Goal: Book appointment/travel/reservation

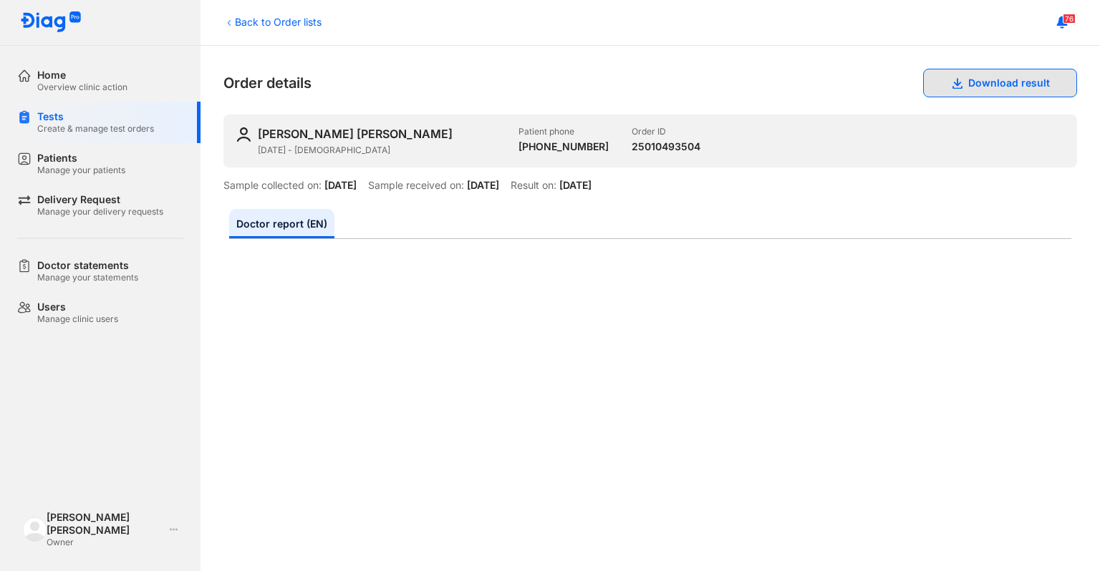
click at [959, 94] on button "Download result" at bounding box center [1000, 83] width 154 height 29
click at [999, 76] on button "Download result" at bounding box center [1000, 83] width 154 height 29
click at [1083, 172] on div "Back to Order lists Order details Download result NGUYỄN KIM NGỌC 24/09/2014 - …" at bounding box center [649, 308] width 899 height 525
click at [984, 77] on button "Download result" at bounding box center [1000, 83] width 154 height 29
click at [925, 82] on button "Download result" at bounding box center [1000, 83] width 154 height 29
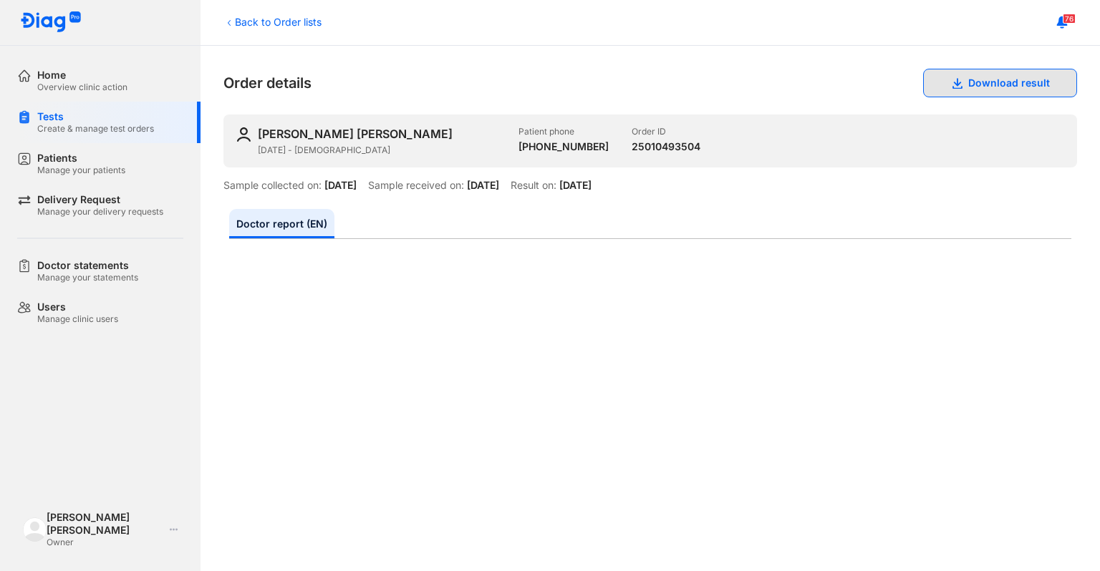
click at [925, 82] on button "Download result" at bounding box center [1000, 83] width 154 height 29
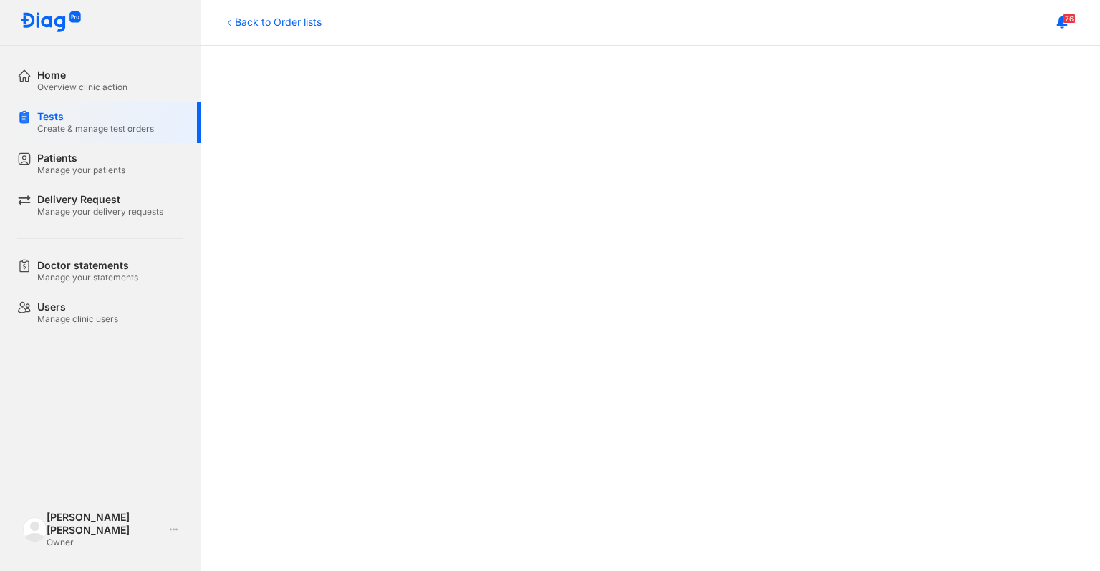
scroll to position [427, 0]
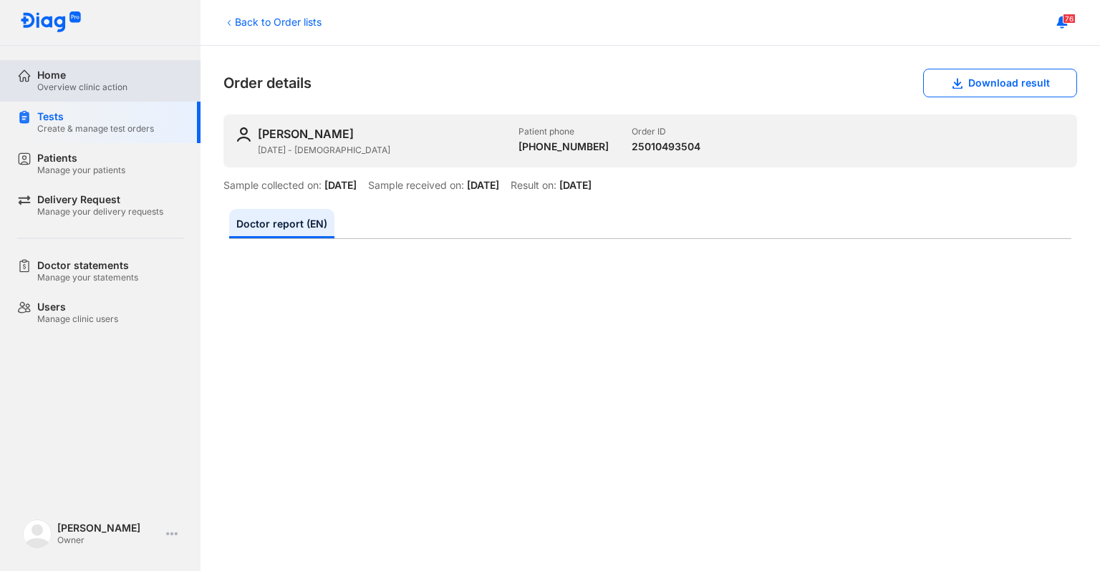
click at [43, 60] on div "Home Overview clinic action" at bounding box center [108, 81] width 183 height 42
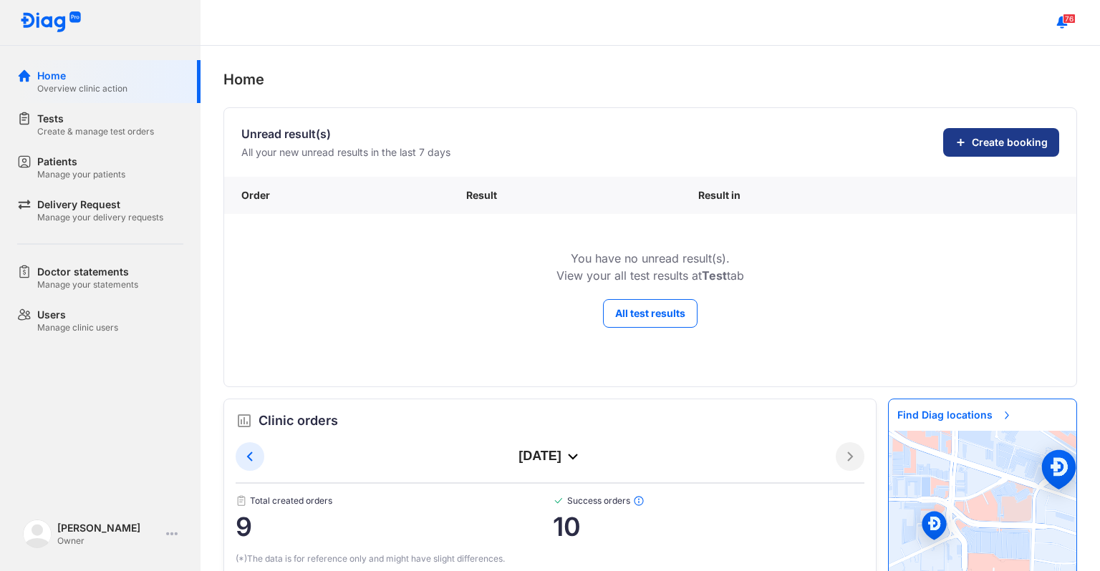
click at [971, 145] on span "Create booking" at bounding box center [1009, 142] width 76 height 14
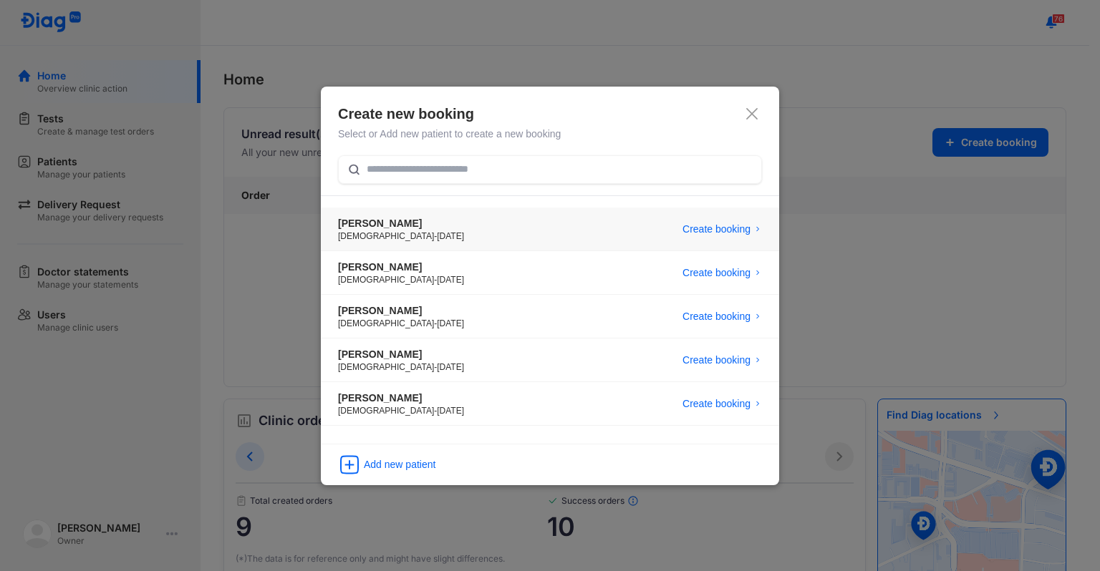
click at [488, 225] on div "NGUYỄN KIM NGỌC Female - 24/09/2014 Create booking" at bounding box center [550, 230] width 458 height 44
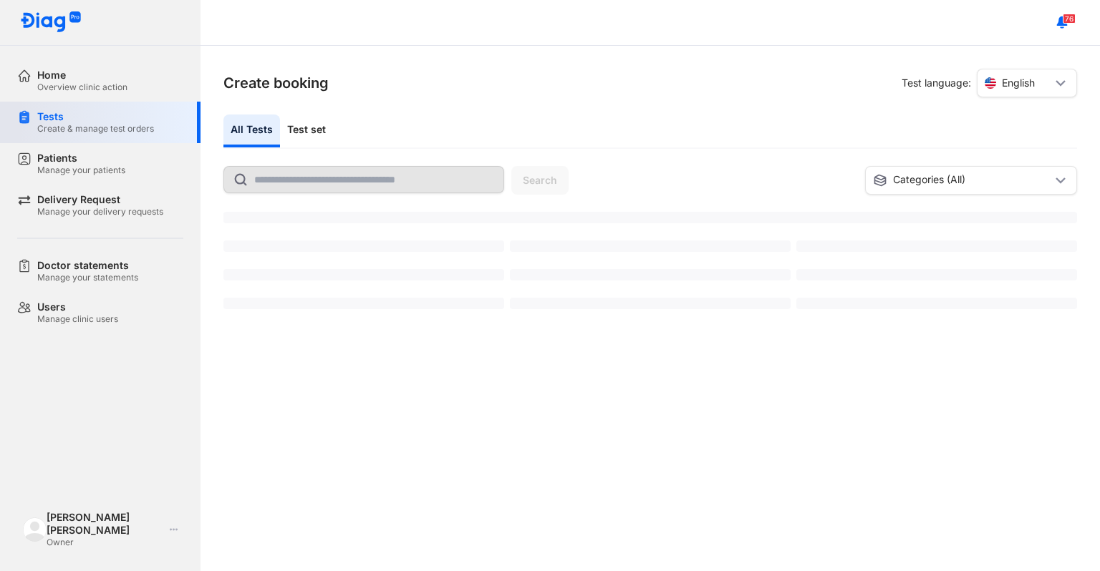
click at [432, 182] on input "text" at bounding box center [374, 180] width 241 height 26
click at [302, 145] on div "Test set" at bounding box center [306, 131] width 53 height 33
click at [269, 130] on div "All Tests" at bounding box center [251, 131] width 57 height 33
click at [122, 115] on div "Tests Create & manage test orders" at bounding box center [108, 123] width 183 height 42
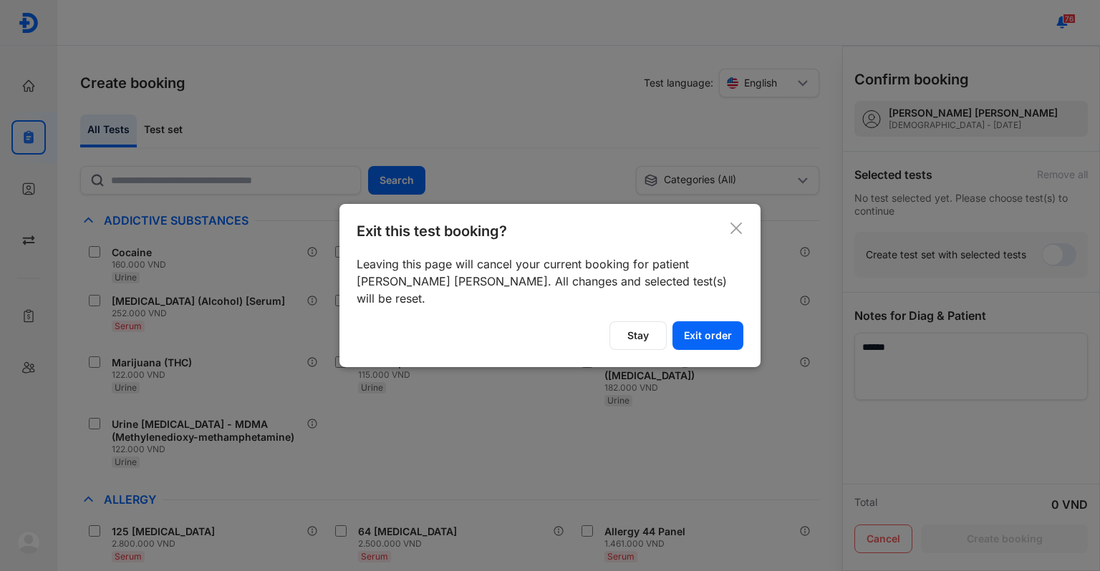
click at [103, 75] on div at bounding box center [550, 285] width 1100 height 571
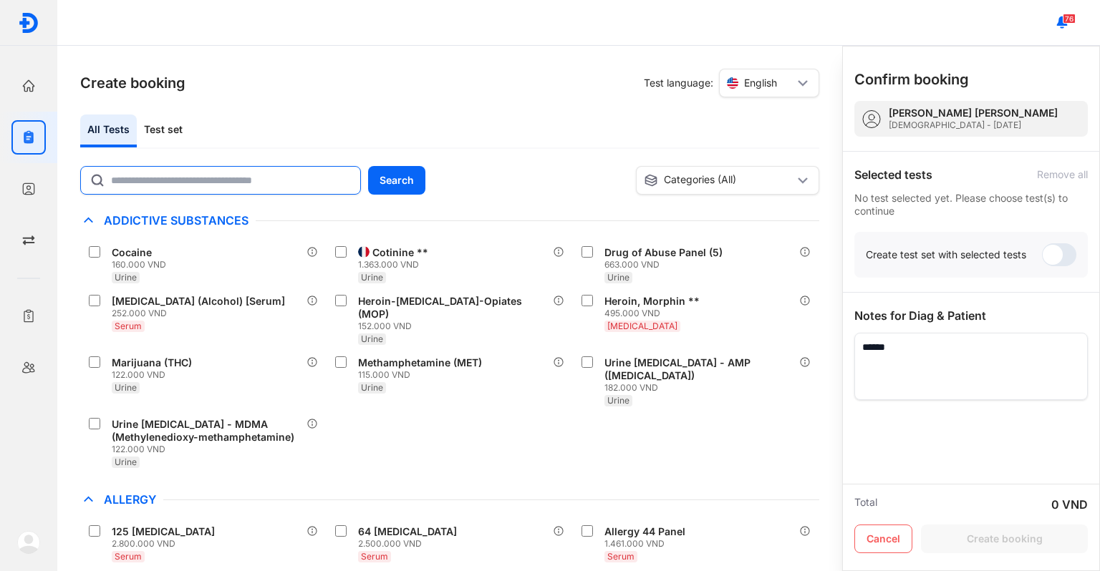
click at [261, 166] on div at bounding box center [220, 180] width 281 height 29
click at [261, 167] on input "text" at bounding box center [231, 180] width 241 height 26
click at [266, 177] on input "text" at bounding box center [231, 181] width 239 height 26
type input "****"
click at [396, 188] on button "Search" at bounding box center [396, 180] width 57 height 29
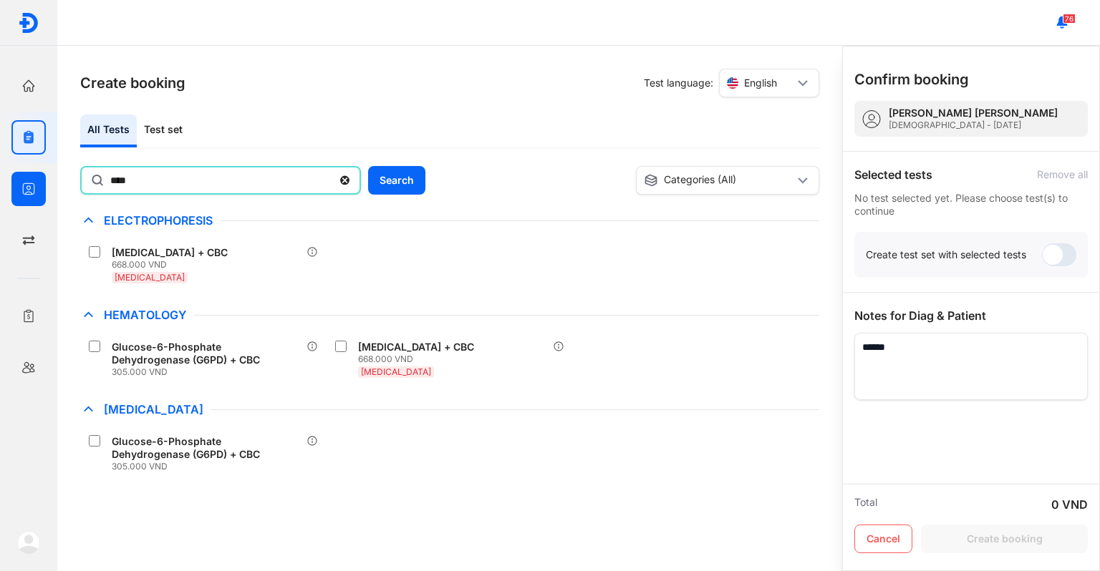
drag, startPoint x: 217, startPoint y: 185, endPoint x: 0, endPoint y: 178, distance: 217.0
click at [0, 178] on div "Home Overview clinic action Tests Create & manage test orders Patients Manage y…" at bounding box center [550, 285] width 1100 height 571
type input "**********"
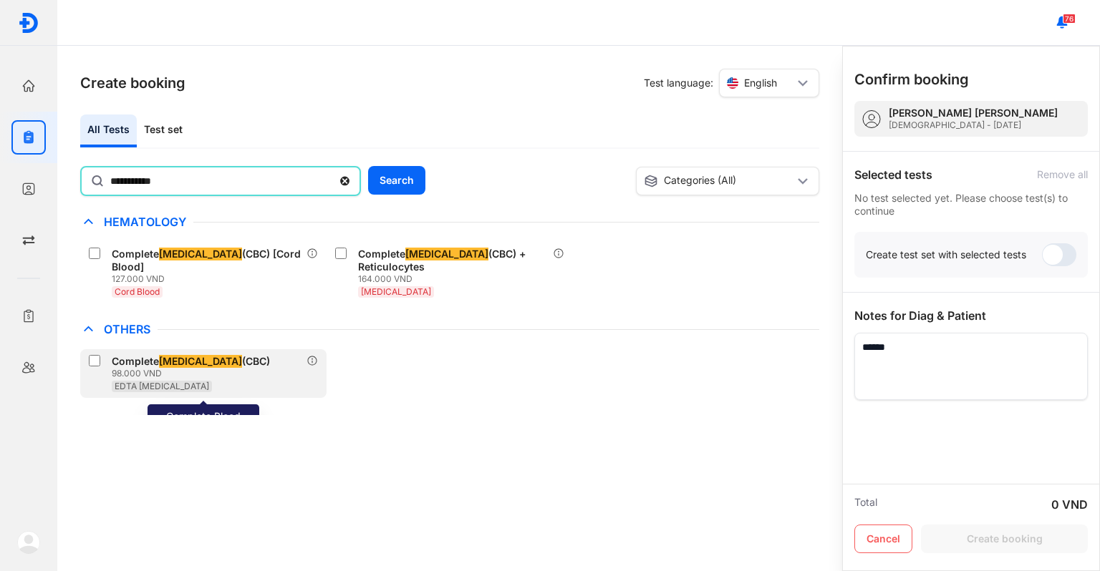
click at [169, 379] on div "EDTA Whole Blood" at bounding box center [194, 385] width 164 height 13
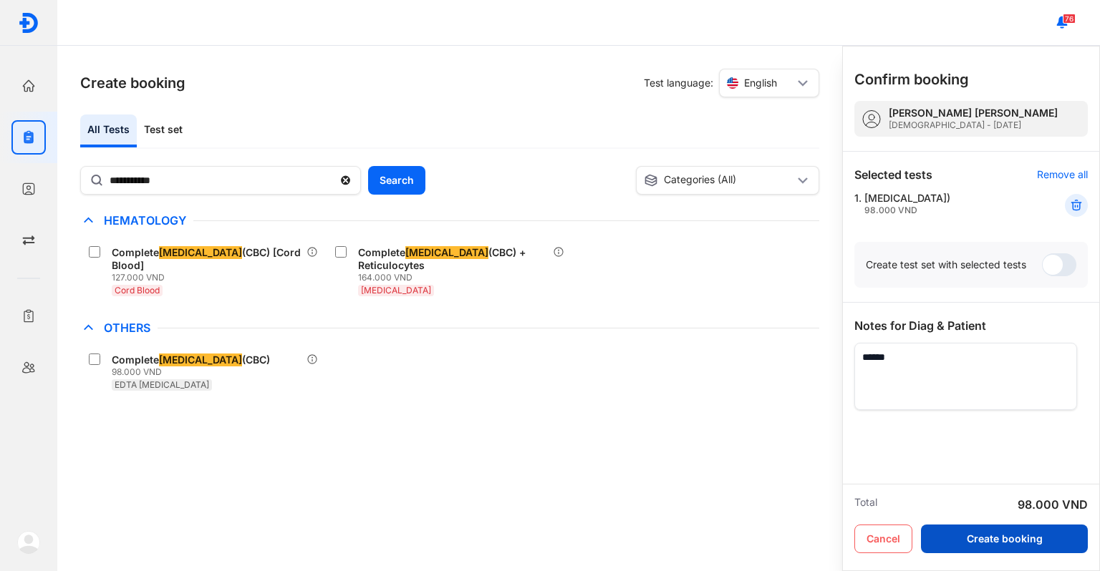
click at [999, 537] on button "Create booking" at bounding box center [1004, 539] width 167 height 29
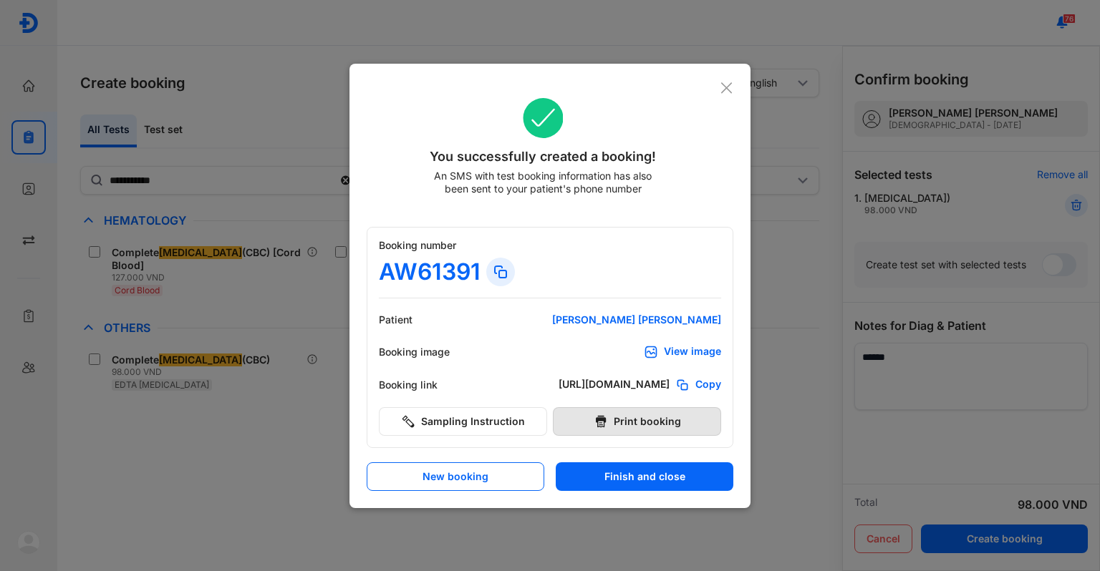
click at [641, 415] on button "Print booking" at bounding box center [637, 421] width 168 height 29
click at [723, 96] on div "You successfully created a booking! An SMS with test booking information has al…" at bounding box center [550, 155] width 367 height 149
click at [724, 93] on icon at bounding box center [726, 88] width 14 height 14
